Goal: Check status: Check status

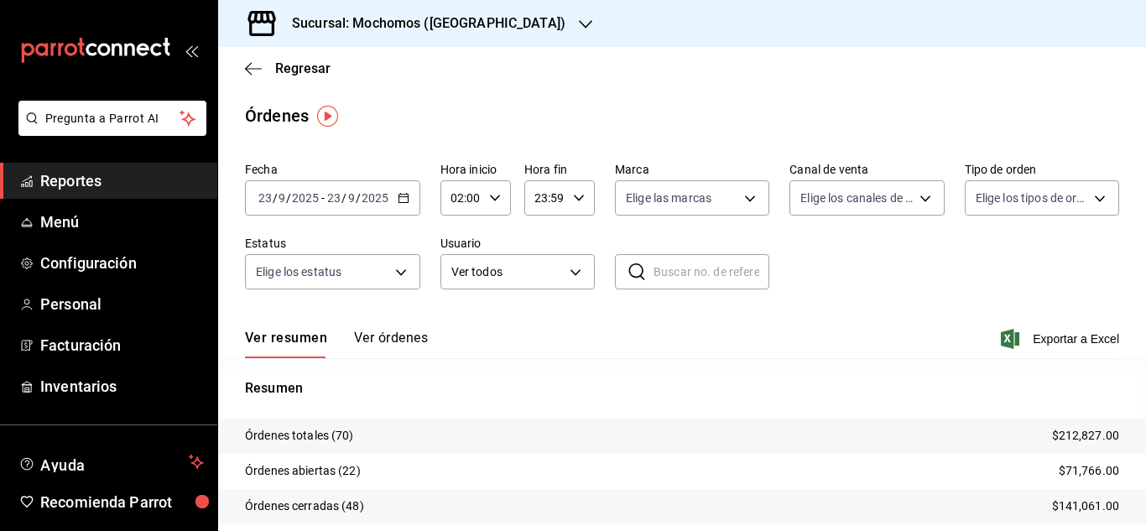
click at [151, 178] on span "Reportes" at bounding box center [122, 181] width 164 height 23
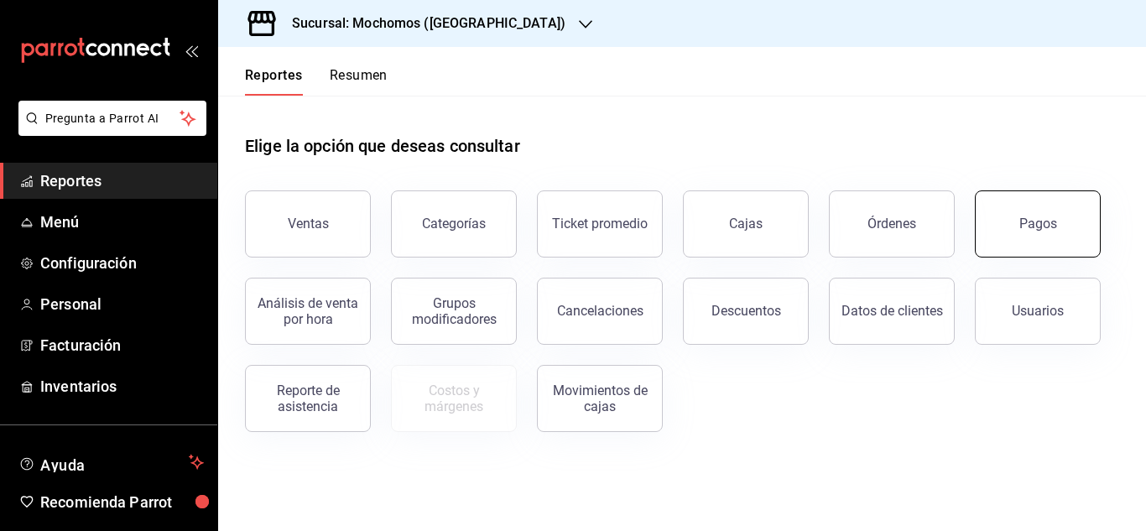
click at [1046, 246] on button "Pagos" at bounding box center [1038, 224] width 126 height 67
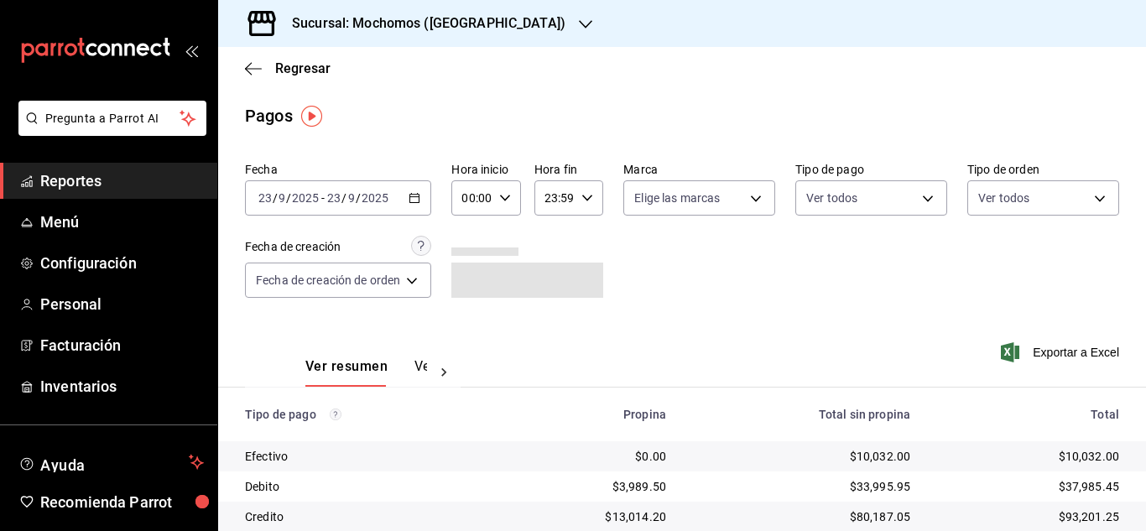
click at [504, 196] on icon "button" at bounding box center [505, 198] width 12 height 12
click at [473, 238] on button "06" at bounding box center [470, 231] width 27 height 34
click at [802, 271] on div at bounding box center [573, 265] width 1146 height 531
click at [501, 192] on icon "button" at bounding box center [505, 198] width 12 height 12
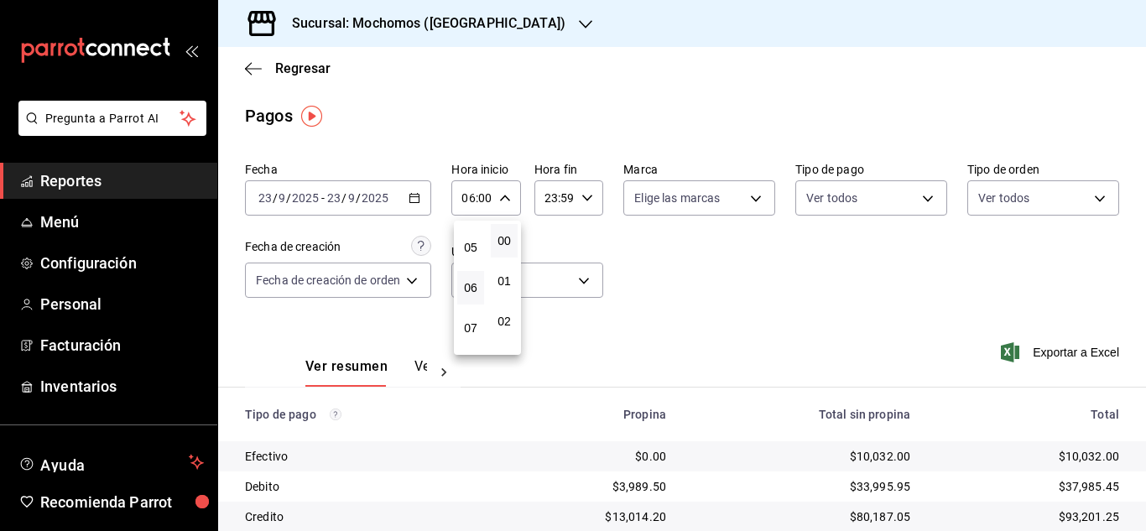
scroll to position [158, 0]
click at [474, 287] on span "05" at bounding box center [470, 284] width 7 height 13
click at [762, 271] on div at bounding box center [573, 265] width 1146 height 531
click at [506, 201] on icon "button" at bounding box center [505, 198] width 12 height 12
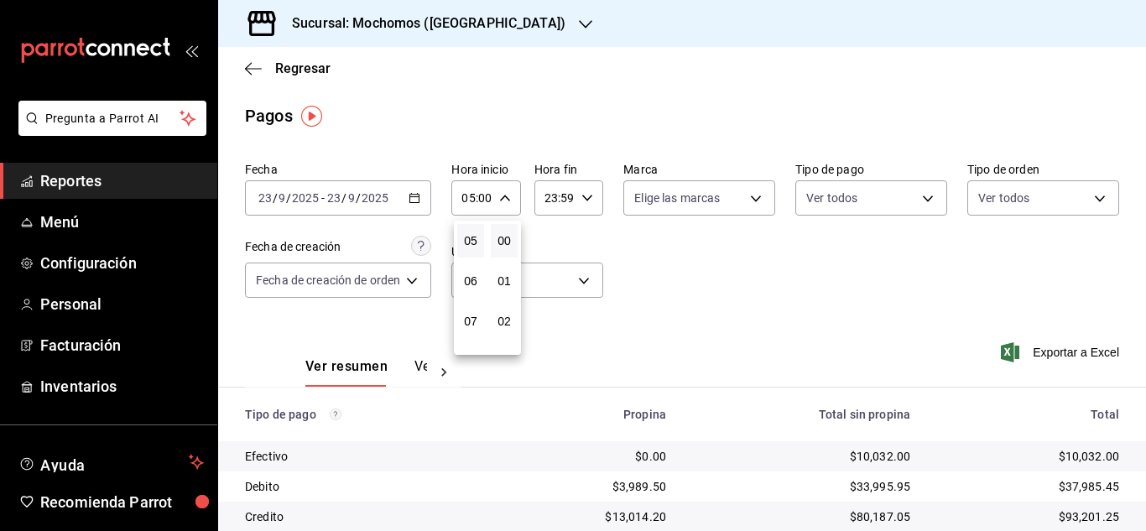
drag, startPoint x: 472, startPoint y: 278, endPoint x: 758, endPoint y: 306, distance: 287.6
click at [474, 278] on span "06" at bounding box center [470, 280] width 7 height 13
click at [809, 280] on div at bounding box center [573, 265] width 1146 height 531
click at [507, 197] on icon "button" at bounding box center [505, 198] width 12 height 12
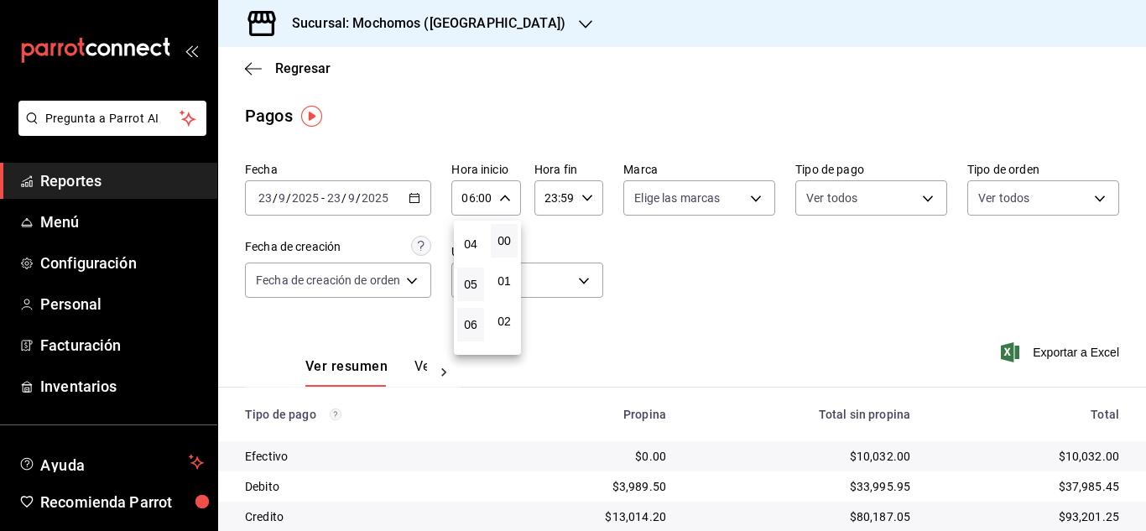
click at [478, 284] on button "05" at bounding box center [470, 285] width 27 height 34
type input "05:00"
click at [844, 284] on div at bounding box center [573, 265] width 1146 height 531
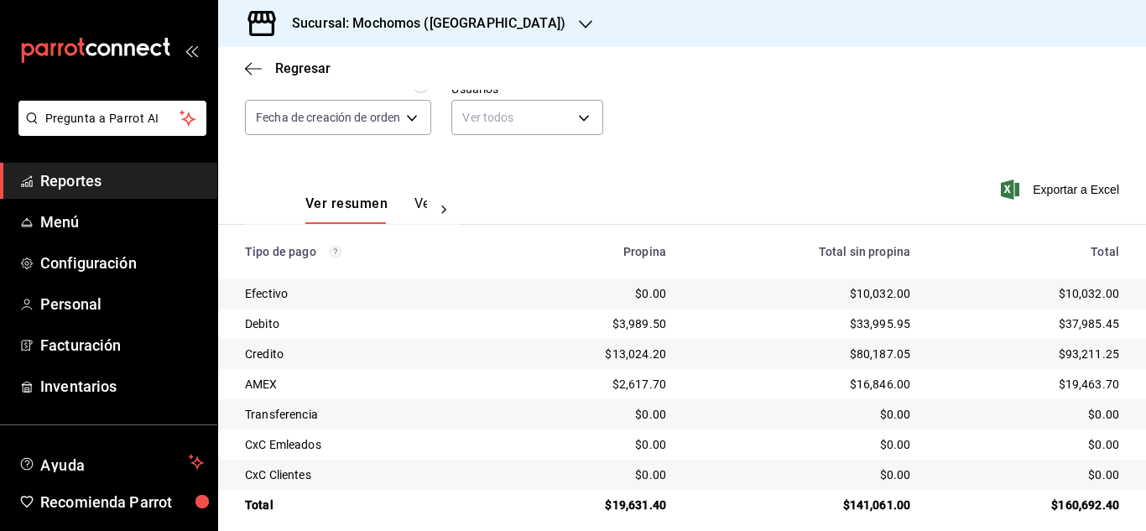
scroll to position [180, 0]
